Goal: Communication & Community: Answer question/provide support

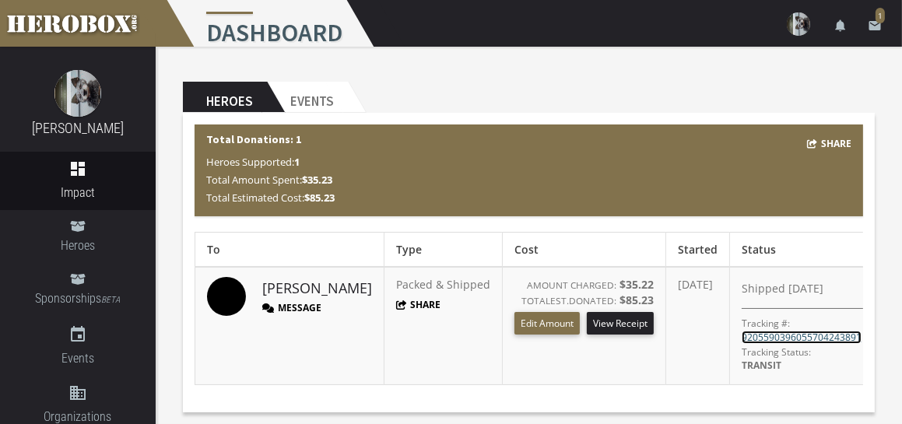
click at [828, 332] on link "9205590396055704243891" at bounding box center [802, 337] width 120 height 13
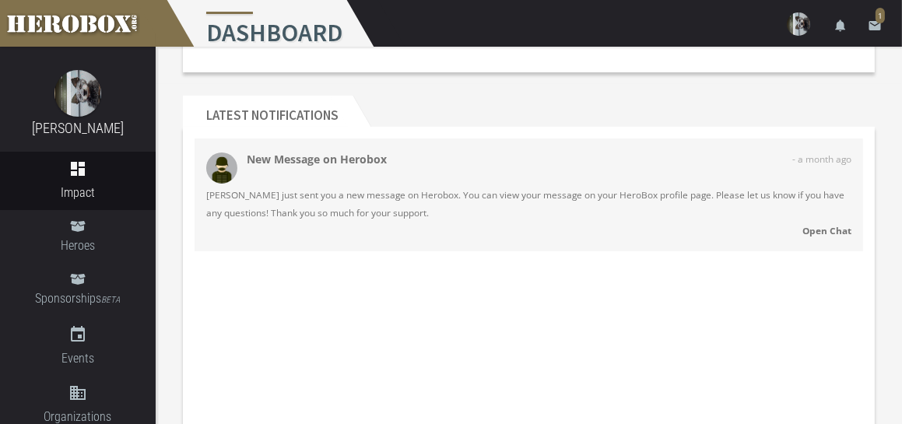
scroll to position [311, 0]
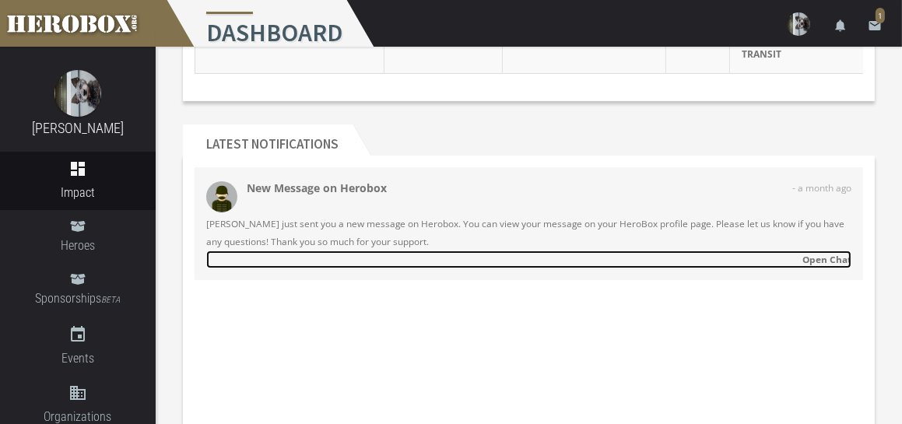
click at [824, 253] on strong "Open Chat" at bounding box center [826, 259] width 49 height 12
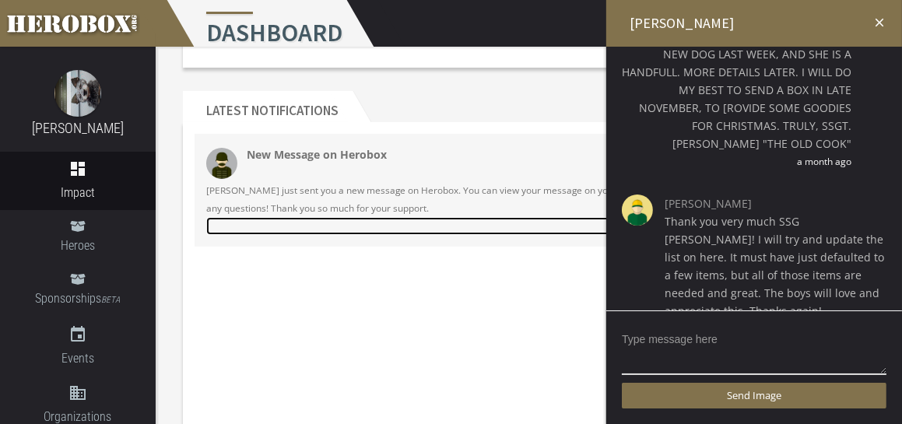
scroll to position [389, 0]
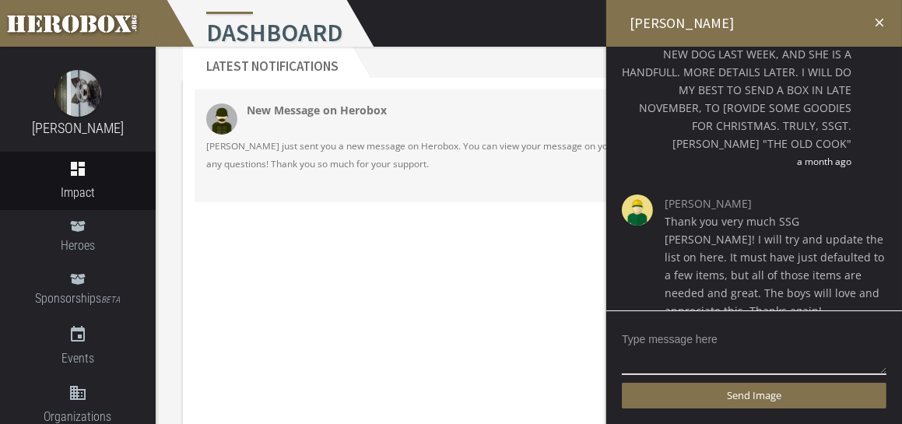
click at [746, 324] on div "Send Image" at bounding box center [754, 368] width 296 height 114
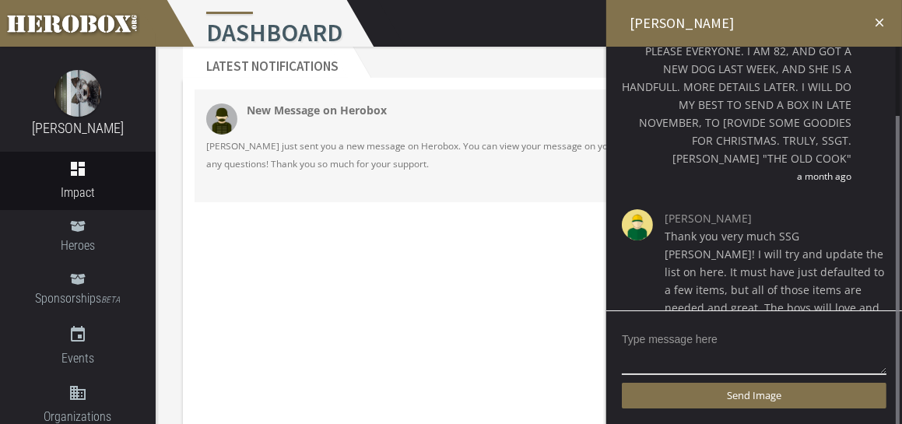
scroll to position [135, 0]
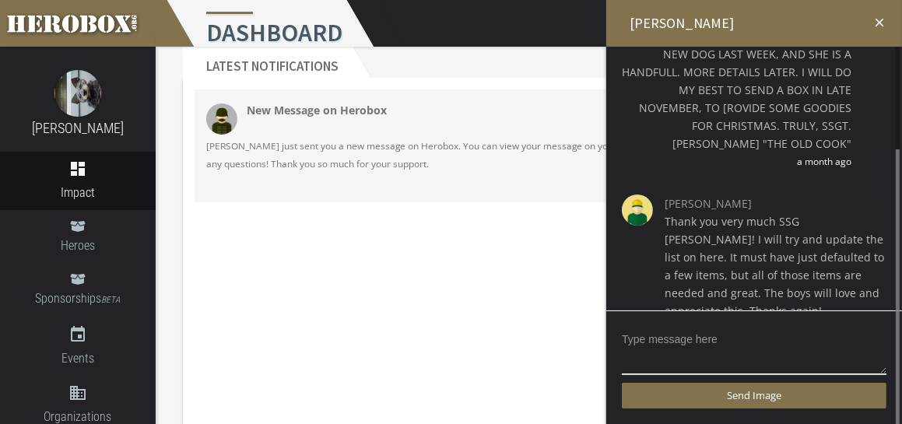
drag, startPoint x: 898, startPoint y: 182, endPoint x: 915, endPoint y: 230, distance: 50.5
click at [653, 320] on div "Send Image" at bounding box center [754, 368] width 296 height 114
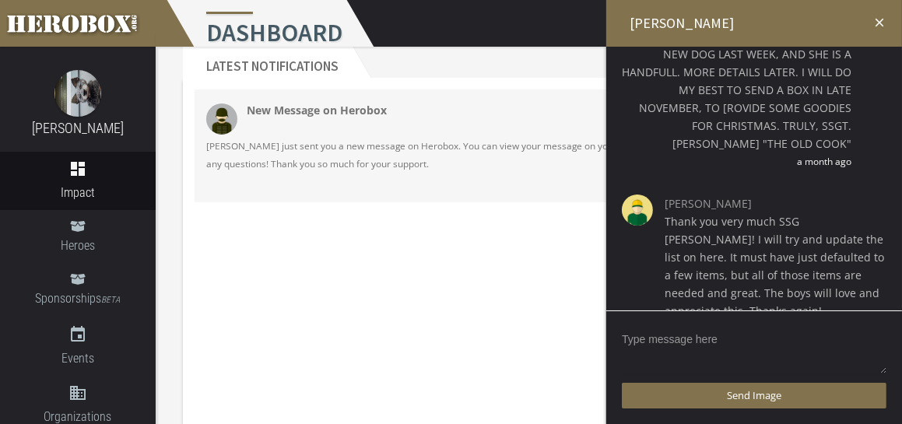
click at [707, 342] on textarea at bounding box center [754, 351] width 265 height 48
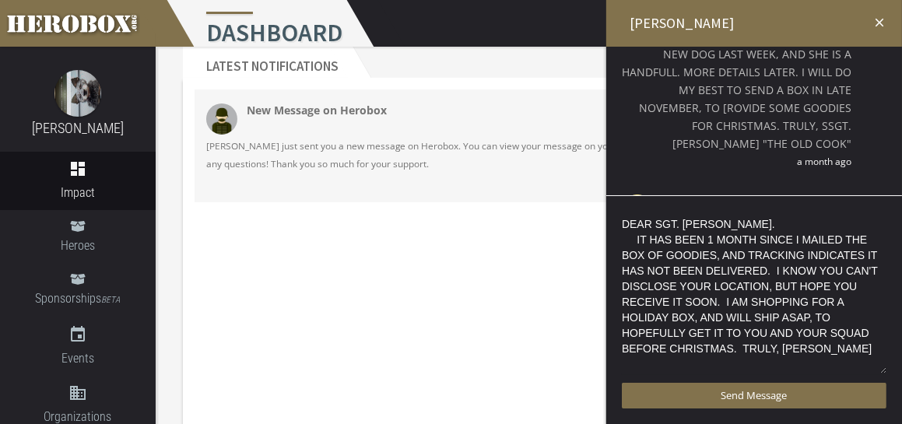
scroll to position [2, 0]
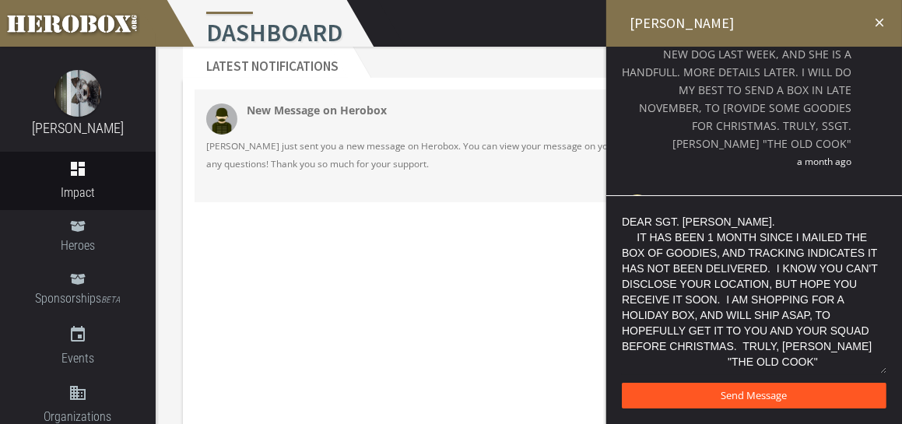
type textarea "DEAR SGT. [PERSON_NAME]. IT HAS BEEN 1 MONTH SINCE I MAILED THE BOX OF GOODIES,…"
click at [775, 384] on button "Send Message" at bounding box center [754, 396] width 265 height 26
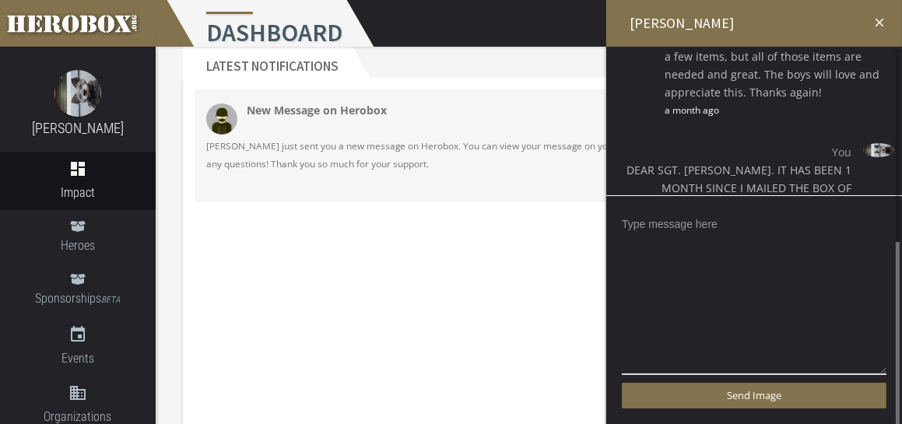
scroll to position [356, 0]
drag, startPoint x: 897, startPoint y: 255, endPoint x: 894, endPoint y: 280, distance: 25.1
click at [889, 290] on div "close [PERSON_NAME] You DEAR [PERSON_NAME], I MAILED A BOX FOR YOU & YOUR TROOP…" at bounding box center [754, 212] width 296 height 424
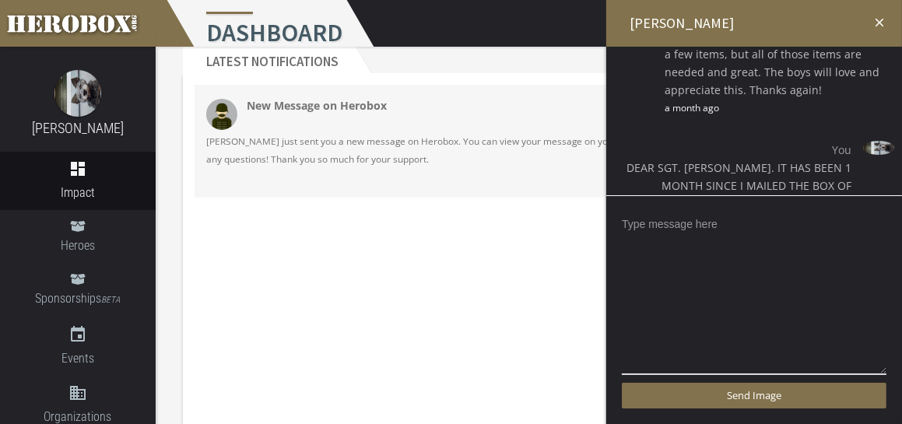
scroll to position [470, 0]
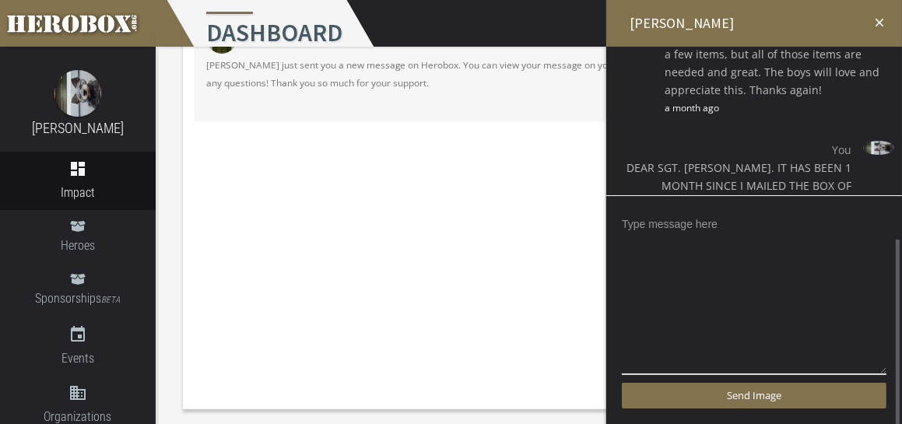
click at [876, 156] on div "You DEAR SGT. [PERSON_NAME]. IT HAS BEEN 1 MONTH SINCE I MAILED THE BOX OF GOOD…" at bounding box center [754, 248] width 272 height 215
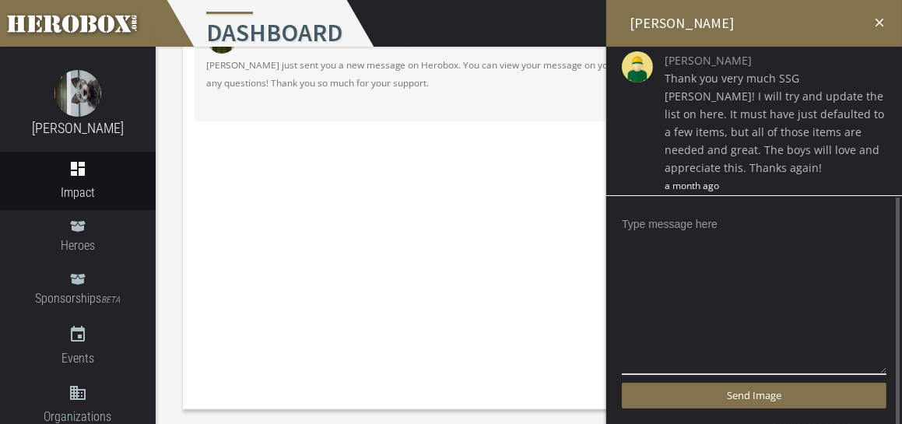
scroll to position [356, 0]
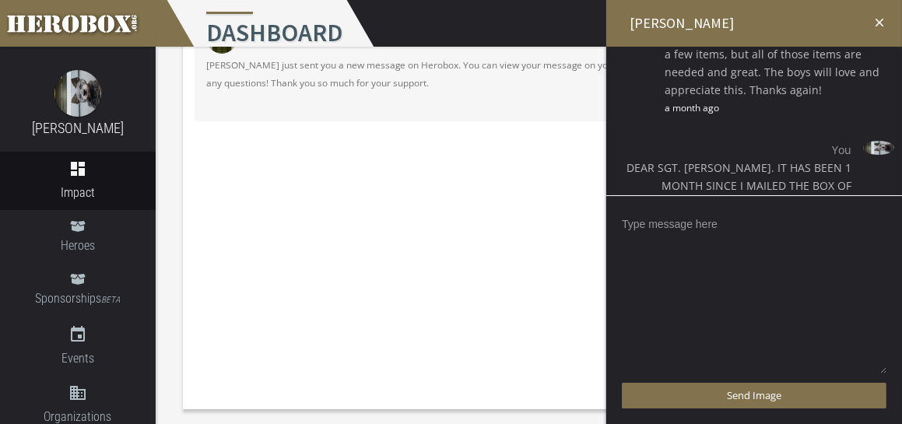
click at [734, 223] on textarea at bounding box center [754, 293] width 265 height 163
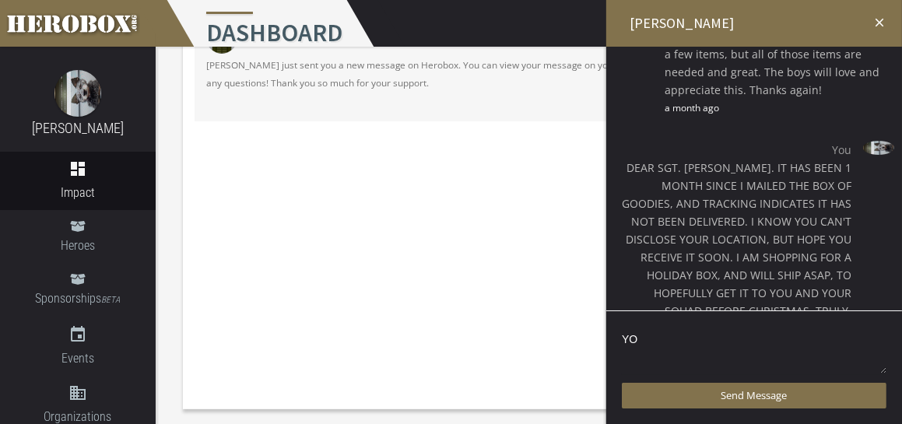
type textarea "Y"
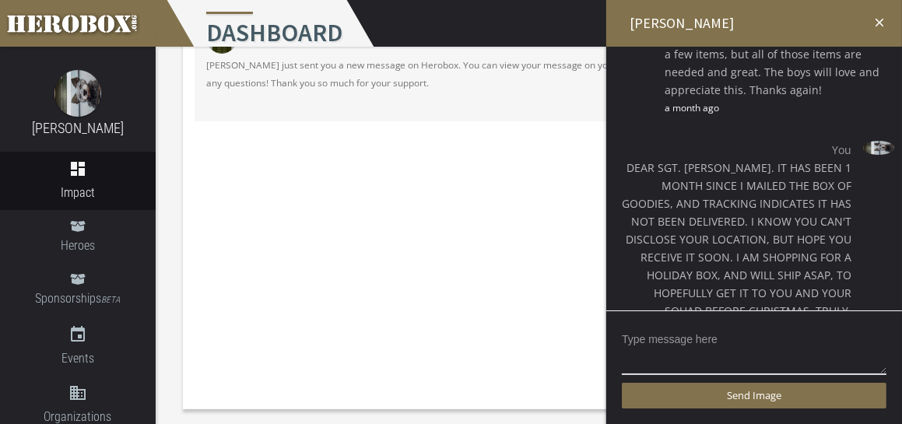
click at [878, 19] on icon "close" at bounding box center [879, 23] width 14 height 14
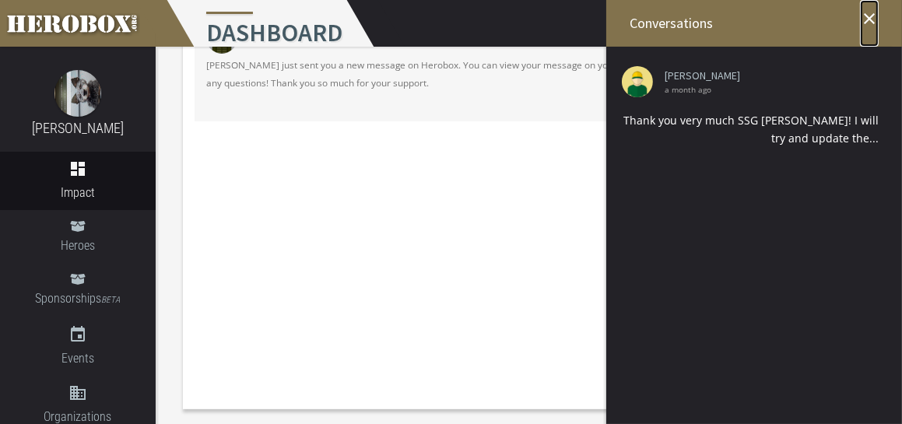
click at [869, 11] on icon "close" at bounding box center [869, 18] width 19 height 19
